Goal: Task Accomplishment & Management: Use online tool/utility

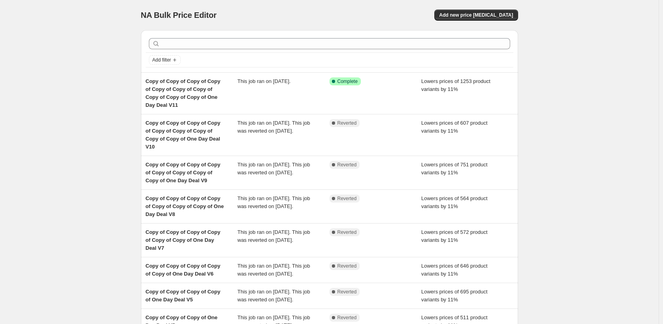
click at [600, 122] on div "NA Bulk Price Editor. This page is ready NA Bulk Price Editor Add new price [ME…" at bounding box center [329, 232] width 659 height 464
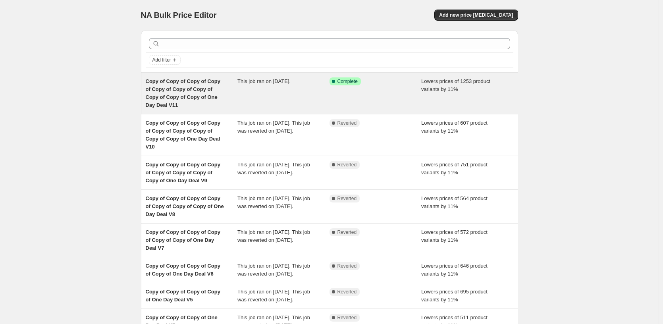
click at [386, 83] on div "Success Complete Complete" at bounding box center [369, 81] width 80 height 8
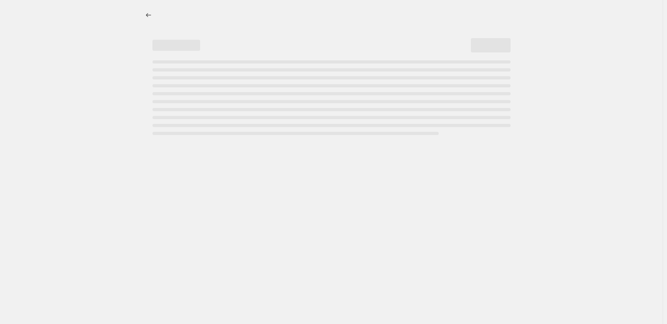
select select "percentage"
select select "pp"
select select "tag"
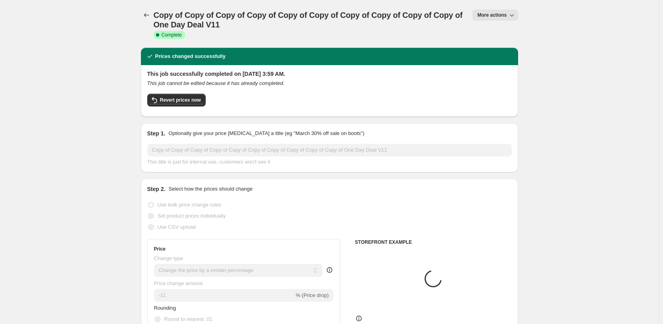
click at [506, 17] on span "More actions" at bounding box center [491, 15] width 29 height 6
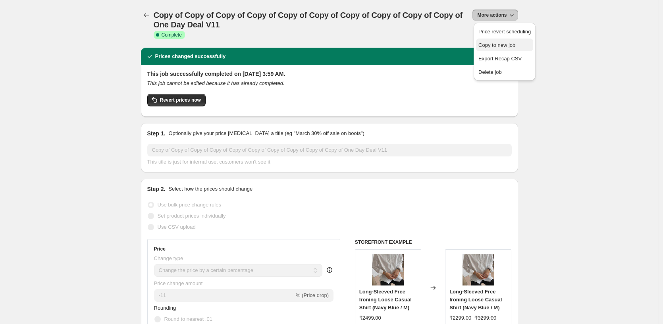
click at [509, 46] on span "Copy to new job" at bounding box center [496, 45] width 37 height 6
select select "percentage"
select select "pp"
select select "tag"
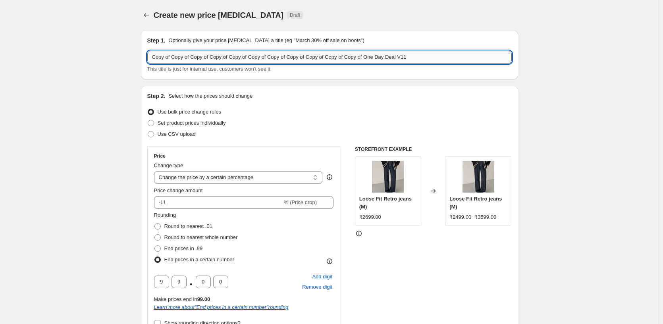
click at [456, 57] on input "Copy of Copy of Copy of Copy of Copy of Copy of Copy of Copy of Copy of Copy of…" at bounding box center [329, 57] width 364 height 13
type input "Copy of Copy of Copy of Copy of Copy of Copy of Copy of Copy of Copy of Copy of…"
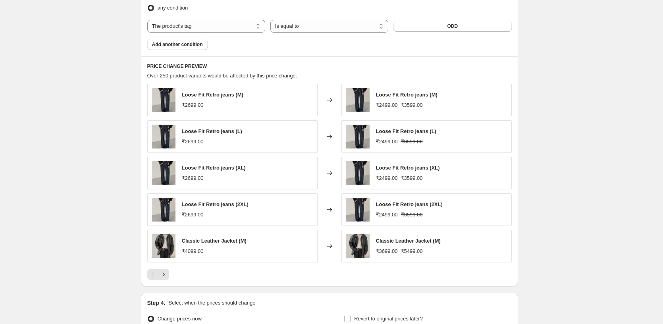
scroll to position [760, 0]
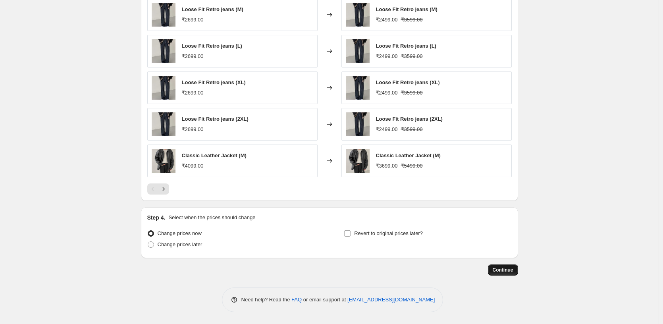
click at [513, 272] on span "Continue" at bounding box center [503, 270] width 21 height 6
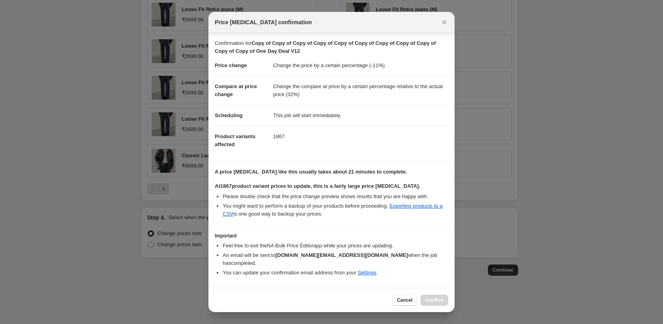
scroll to position [21, 0]
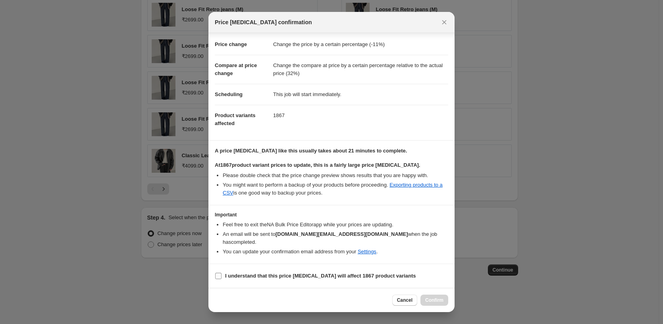
click at [234, 275] on b "I understand that this price [MEDICAL_DATA] will affect 1867 product variants" at bounding box center [320, 276] width 191 height 6
click at [222, 275] on input "I understand that this price [MEDICAL_DATA] will affect 1867 product variants" at bounding box center [218, 276] width 6 height 6
checkbox input "true"
click at [433, 301] on span "Confirm" at bounding box center [434, 300] width 18 height 6
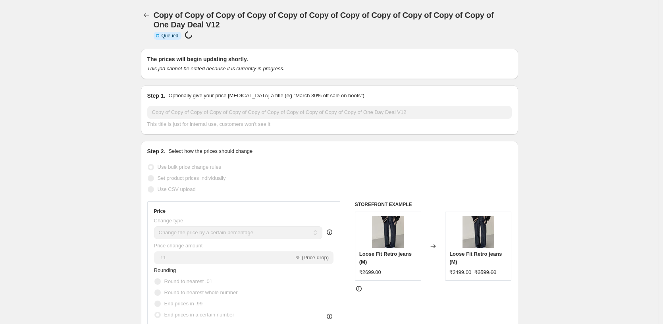
click at [144, 8] on div "Copy of Copy of Copy of Copy of Copy of Copy of Copy of Copy of Copy of Copy of…" at bounding box center [329, 24] width 377 height 49
click at [144, 10] on div at bounding box center [147, 15] width 13 height 11
click at [147, 15] on icon "Price change jobs" at bounding box center [147, 15] width 8 height 8
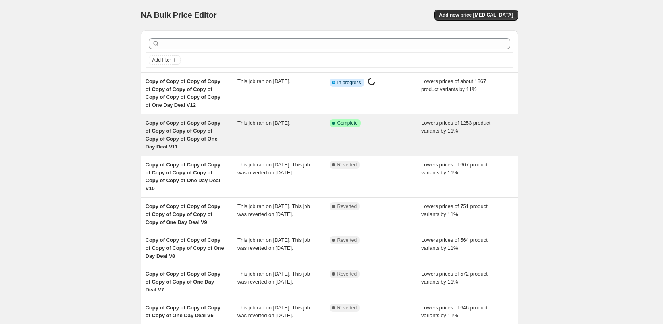
click at [316, 124] on div "This job ran on [DATE]." at bounding box center [283, 135] width 92 height 32
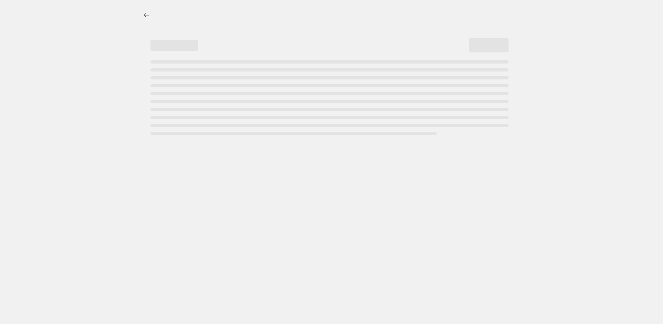
select select "percentage"
select select "pp"
select select "tag"
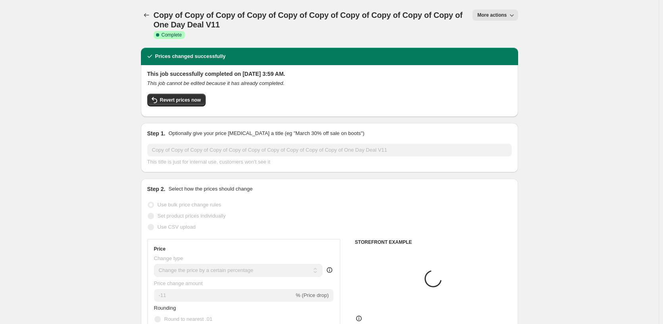
click at [491, 19] on button "More actions" at bounding box center [494, 15] width 45 height 11
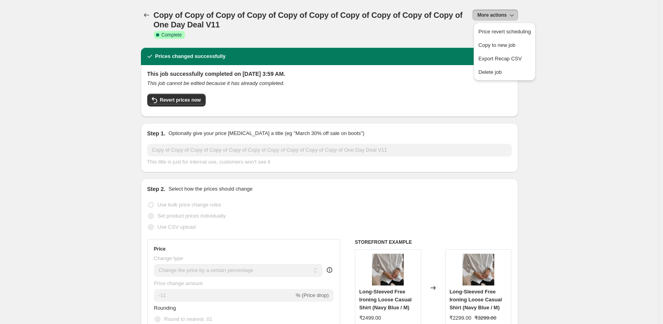
click at [370, 20] on h1 "Copy of Copy of Copy of Copy of Copy of Copy of Copy of Copy of Copy of Copy of…" at bounding box center [309, 19] width 310 height 19
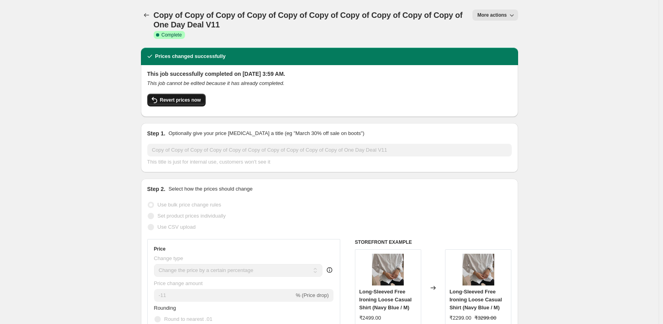
click at [174, 98] on span "Revert prices now" at bounding box center [180, 100] width 41 height 6
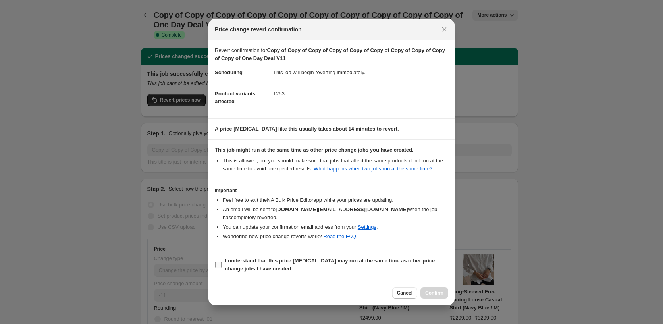
click at [251, 263] on b "I understand that this price [MEDICAL_DATA] may run at the same time as other p…" at bounding box center [330, 265] width 210 height 14
click at [222, 263] on input "I understand that this price [MEDICAL_DATA] may run at the same time as other p…" at bounding box center [218, 265] width 6 height 6
checkbox input "true"
click at [433, 292] on span "Confirm" at bounding box center [434, 293] width 18 height 6
